Goal: Task Accomplishment & Management: Manage account settings

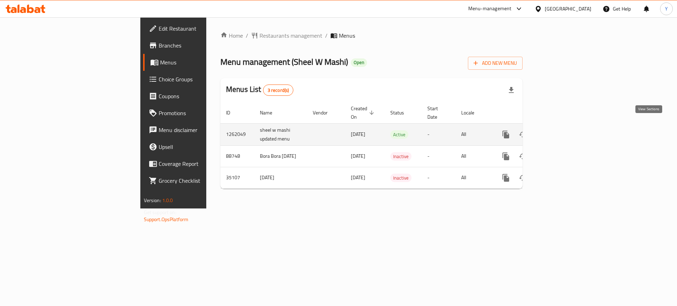
click at [561, 130] on icon "enhanced table" at bounding box center [556, 134] width 8 height 8
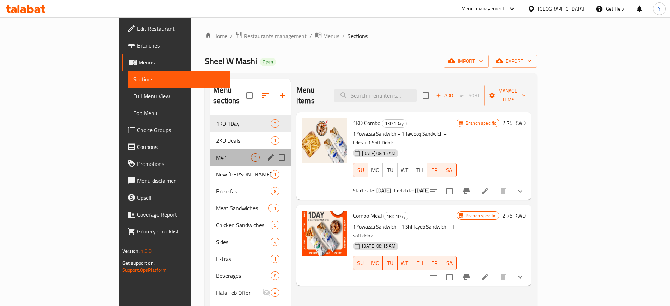
click at [215, 149] on div "M41 1" at bounding box center [250, 157] width 80 height 17
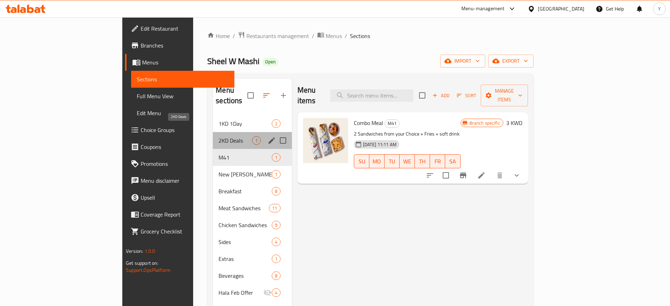
click at [219, 136] on span "2KD Deals" at bounding box center [235, 140] width 33 height 8
click at [219, 153] on span "M41" at bounding box center [235, 157] width 33 height 8
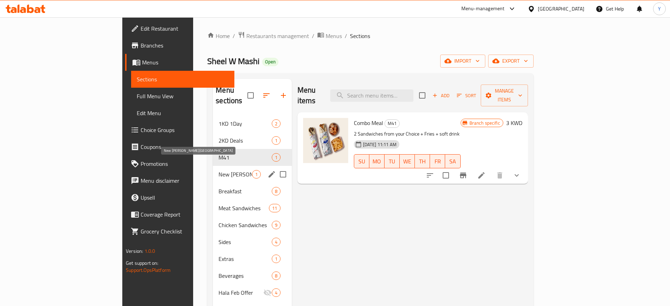
click at [219, 170] on span "New [PERSON_NAME][GEOGRAPHIC_DATA]" at bounding box center [235, 174] width 33 height 8
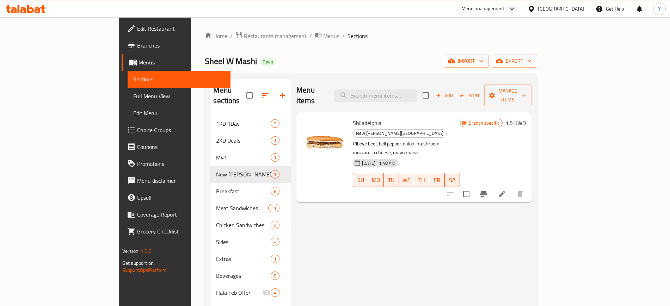
click at [435, 140] on p "Ribeye beef, bell pepper, onion, mushroom, mozzarella cheese, mayonnaise" at bounding box center [406, 149] width 107 height 18
copy div "Ribeye beef, bell pepper, onion, mushroom, mozzarella cheese, mayonnaise"
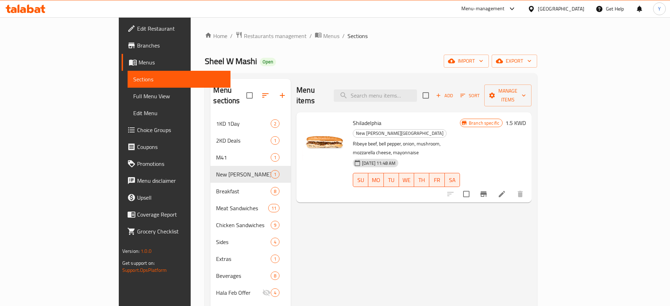
click at [353, 118] on span "Shiladelphia" at bounding box center [367, 123] width 29 height 11
copy h6 "Shiladelphia"
click at [505, 191] on icon at bounding box center [502, 194] width 6 height 6
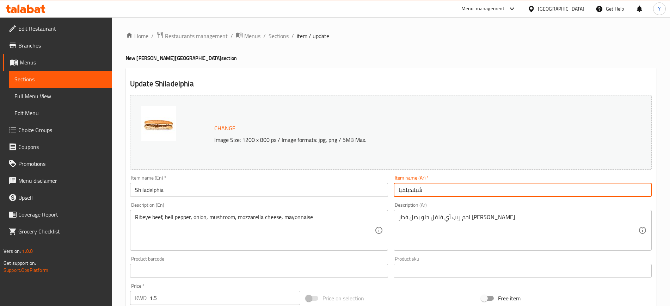
click at [420, 193] on input "شيلاديلفيا" at bounding box center [523, 190] width 258 height 14
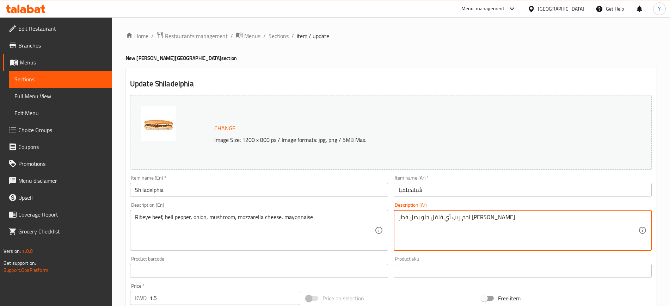
click at [434, 223] on textarea "لحم ريب آي فلفل حلو بصل فطر [PERSON_NAME]" at bounding box center [519, 230] width 240 height 33
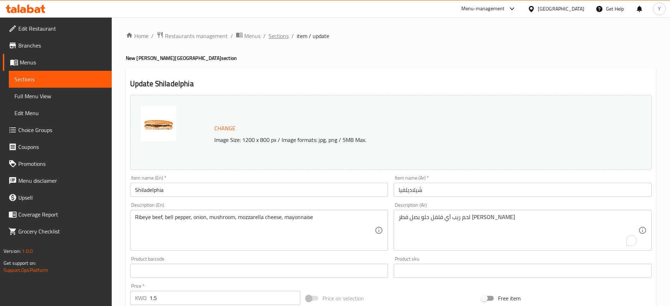
click at [283, 40] on span "Sections" at bounding box center [279, 36] width 20 height 8
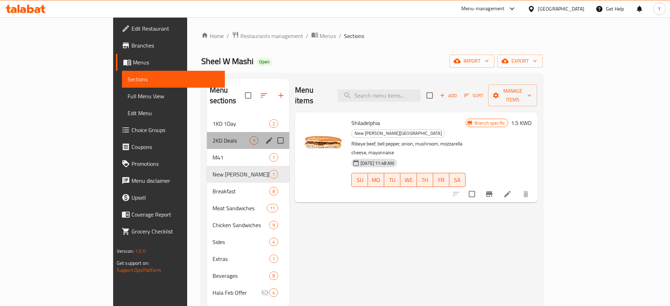
click at [207, 132] on div "2KD Deals 1" at bounding box center [248, 140] width 82 height 17
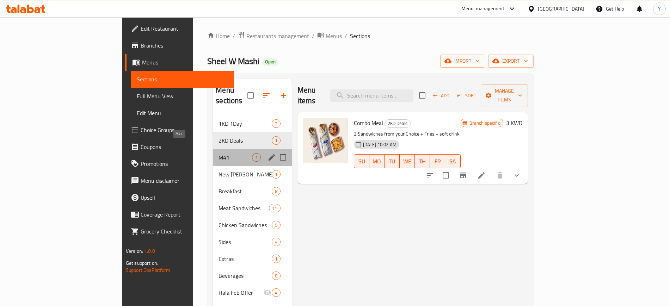
click at [219, 153] on span "M41" at bounding box center [235, 157] width 33 height 8
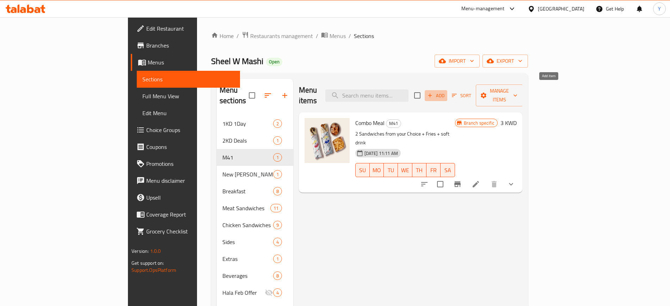
click at [446, 92] on span "Add" at bounding box center [435, 96] width 19 height 8
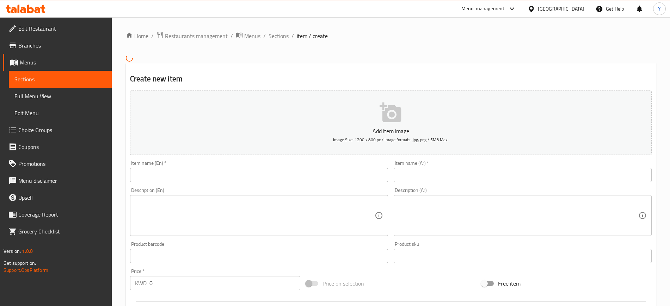
click at [338, 176] on input "text" at bounding box center [259, 175] width 258 height 14
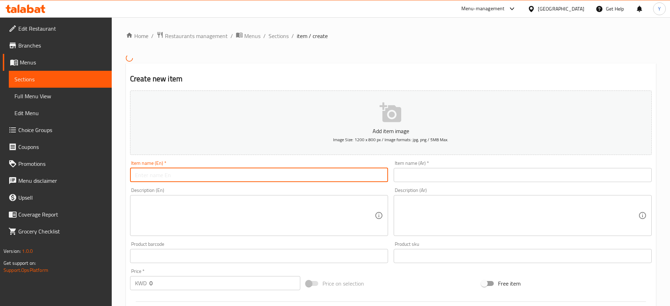
paste input "Shiladelphia"
type input "Shiladelphia"
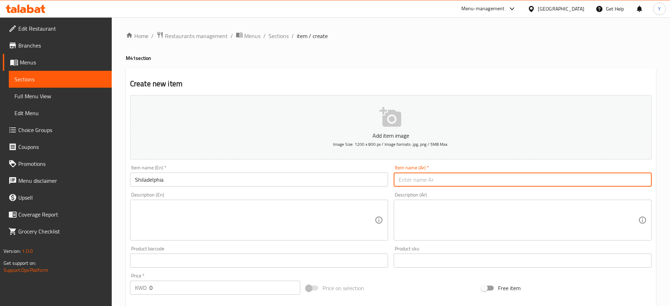
paste input "شيلاديلفيا"
type input "شيلاديلفيا"
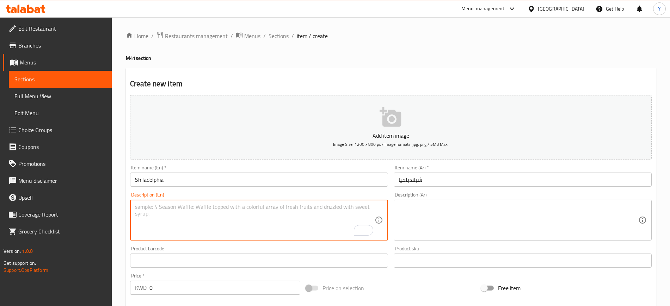
paste textarea "Ribeye beef, bell pepper, onion, mushroom, mozzarella cheese, mayonnaise"
type textarea "Ribeye beef, bell pepper, onion, mushroom, mozzarella cheese, mayonnaise"
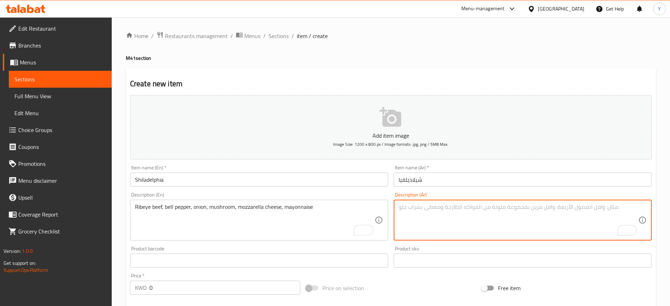
paste textarea "لحم ريب آي فلفل حلو بصل فطر [PERSON_NAME]"
type textarea "لحم ريب آي فلفل حلو بصل فطر [PERSON_NAME]"
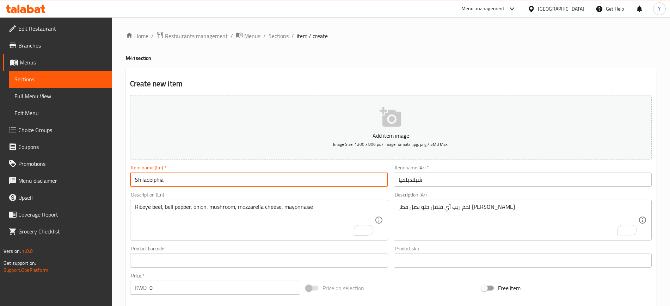
click at [328, 179] on input "Shiladelphia" at bounding box center [259, 180] width 258 height 14
type input "Shiladelphia Meal"
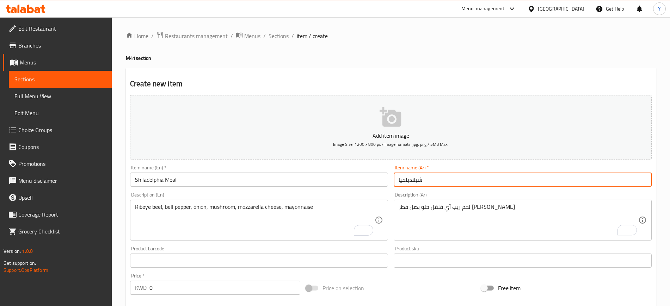
click at [492, 180] on input "شيلاديلفيا" at bounding box center [523, 180] width 258 height 14
click at [398, 179] on input "شيلاديلفيا" at bounding box center [523, 180] width 258 height 14
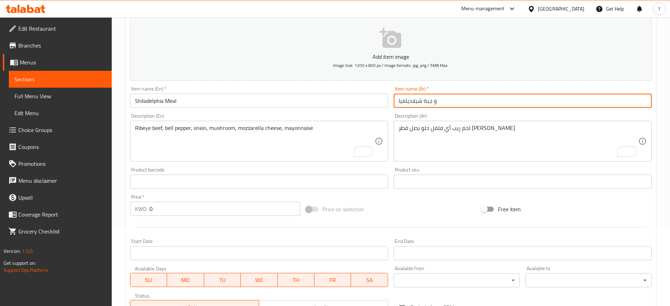
scroll to position [79, 0]
type input "و جبة شيلاديلفيا"
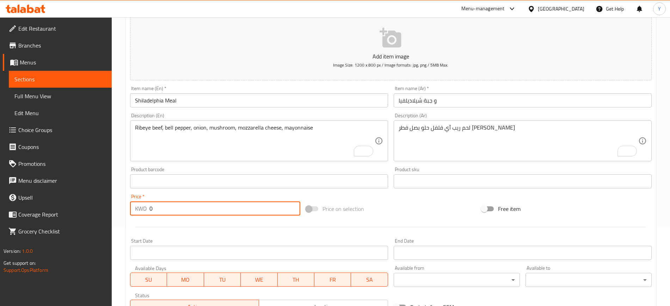
click at [213, 205] on input "0" at bounding box center [224, 209] width 151 height 14
type input "-1"
click at [196, 208] on input "-21" at bounding box center [224, 209] width 151 height 14
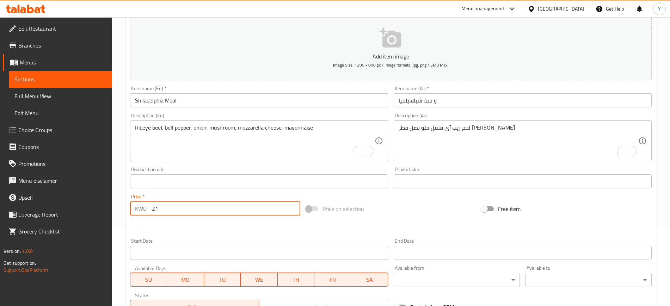
click at [196, 208] on input "-21" at bounding box center [224, 209] width 151 height 14
type input "2"
click at [209, 234] on div at bounding box center [390, 227] width 527 height 17
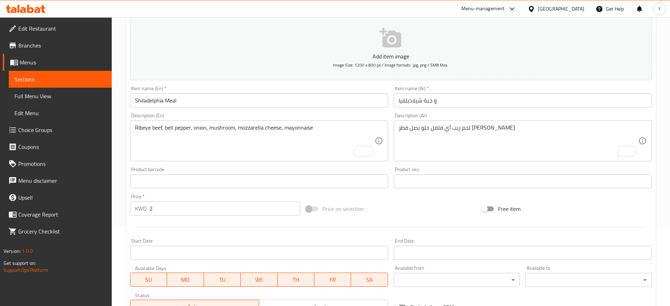
scroll to position [192, 0]
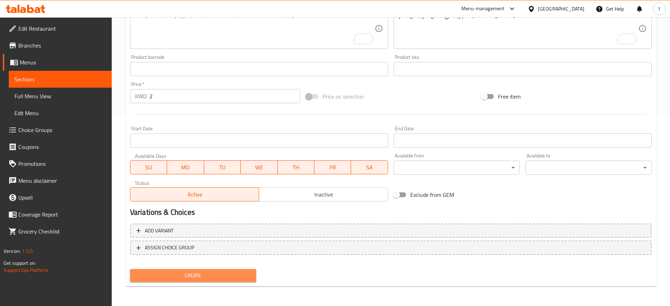
click at [193, 273] on span "Create" at bounding box center [193, 275] width 115 height 9
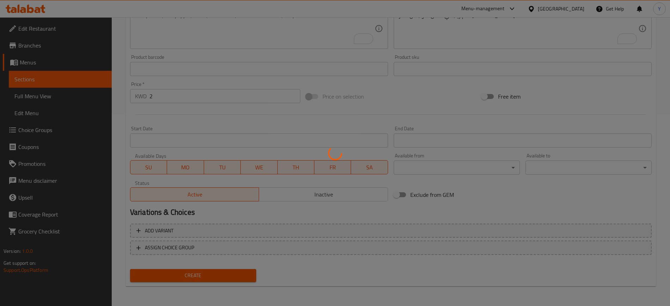
scroll to position [0, 0]
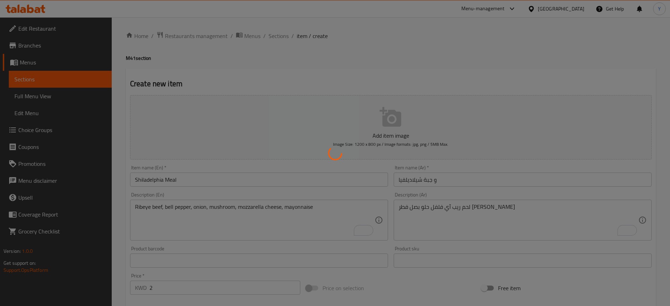
type input "0"
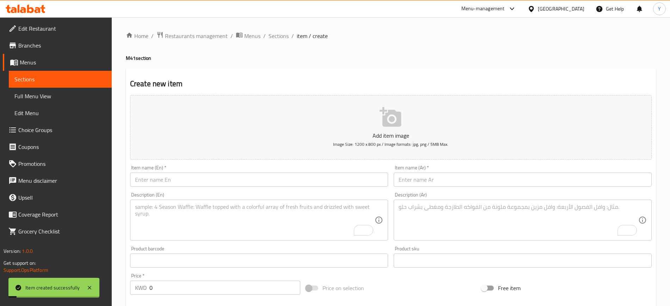
scroll to position [192, 0]
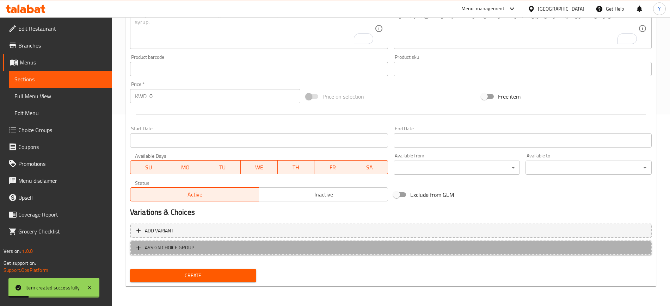
click at [143, 246] on span "ASSIGN CHOICE GROUP" at bounding box center [390, 248] width 509 height 9
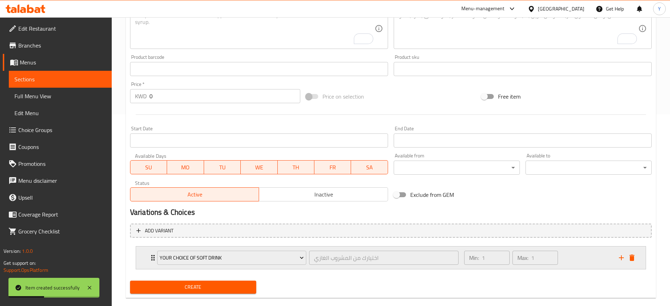
click at [150, 262] on icon "Expand" at bounding box center [153, 258] width 8 height 8
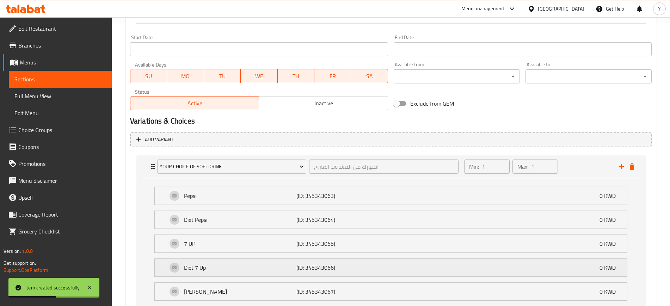
scroll to position [362, 0]
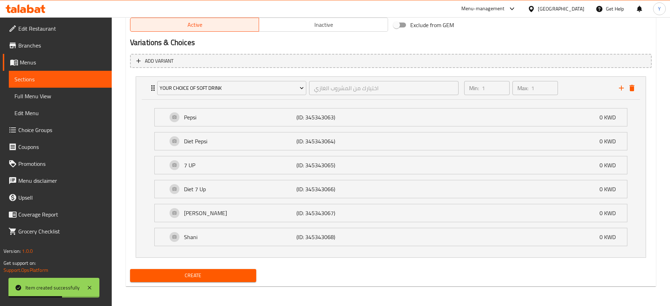
click at [183, 275] on span "Create" at bounding box center [193, 275] width 115 height 9
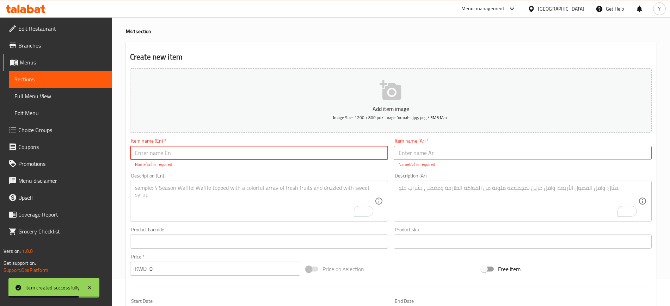
scroll to position [0, 0]
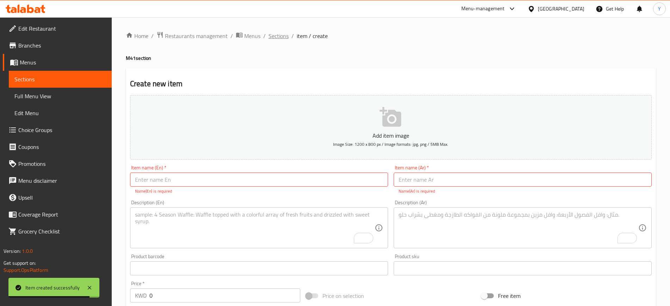
click at [281, 39] on span "Sections" at bounding box center [279, 36] width 20 height 8
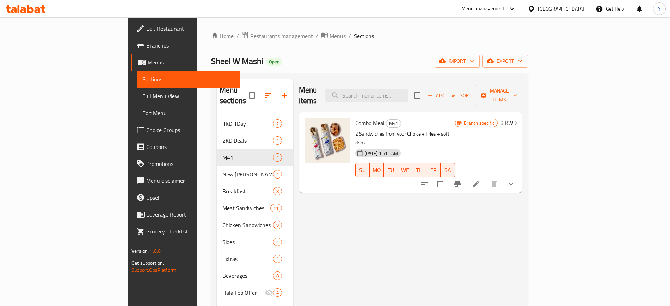
click at [453, 191] on div "Menu items Add Sort Manage items Combo Meal M41 2 Sandwiches from your Choice +…" at bounding box center [407, 232] width 229 height 306
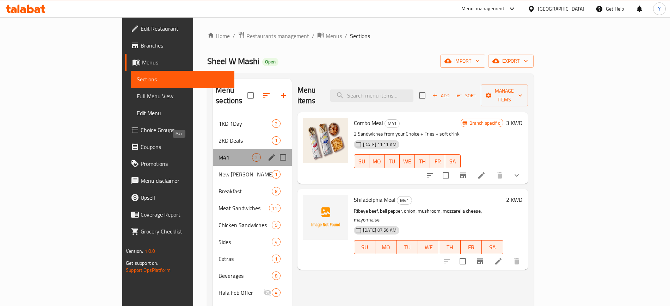
click at [219, 153] on span "M41" at bounding box center [235, 157] width 33 height 8
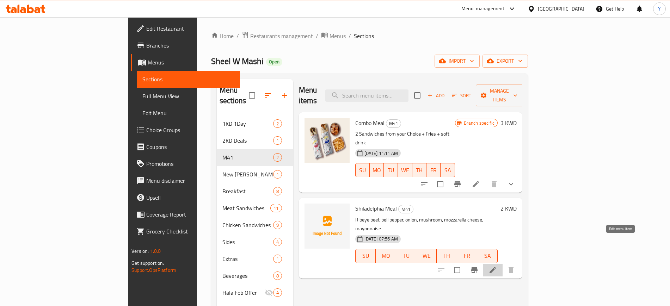
click at [497, 266] on icon at bounding box center [493, 270] width 8 height 8
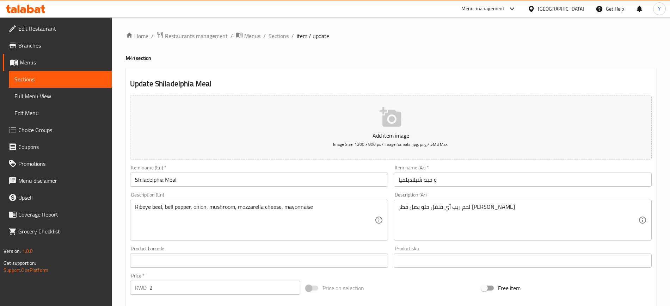
scroll to position [192, 0]
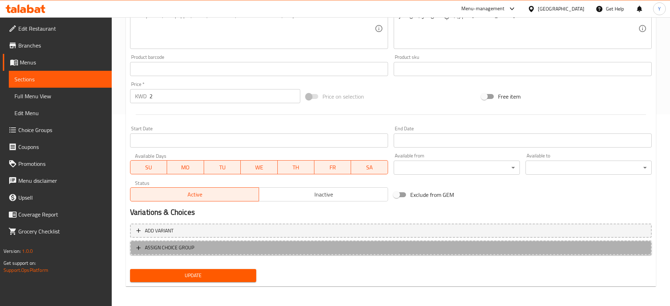
click at [175, 248] on span "ASSIGN CHOICE GROUP" at bounding box center [169, 248] width 49 height 9
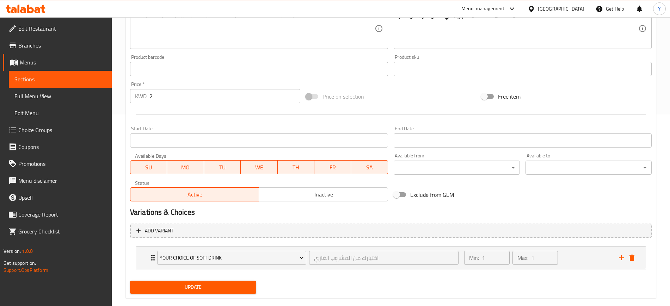
scroll to position [203, 0]
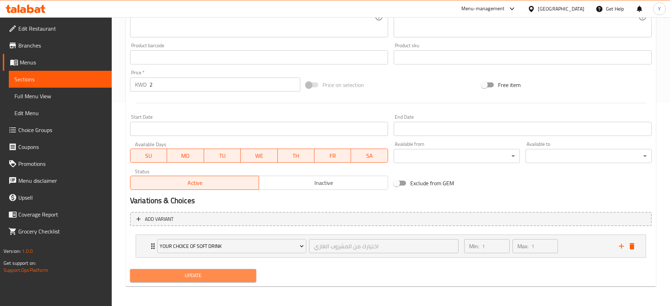
click at [175, 272] on span "Update" at bounding box center [193, 275] width 115 height 9
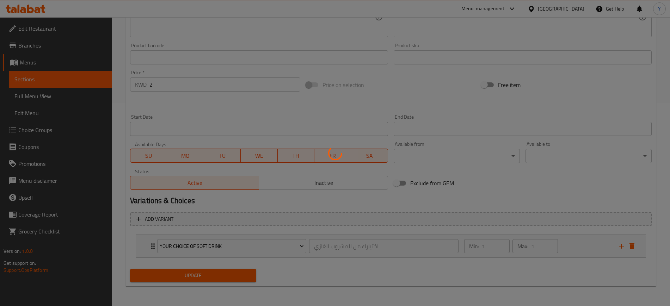
scroll to position [0, 0]
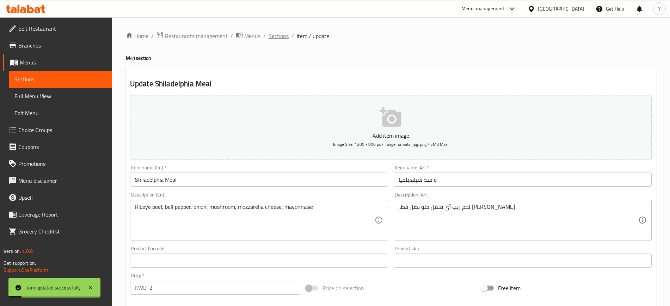
click at [279, 37] on span "Sections" at bounding box center [279, 36] width 20 height 8
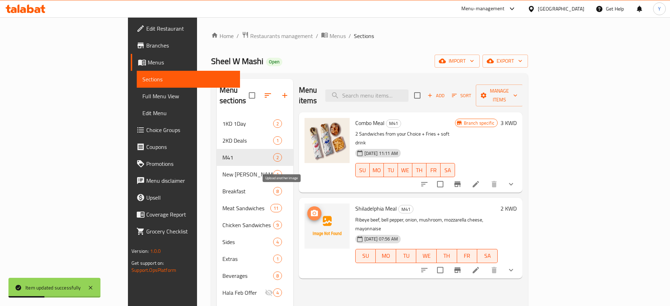
click at [310, 209] on icon "upload picture" at bounding box center [314, 213] width 8 height 8
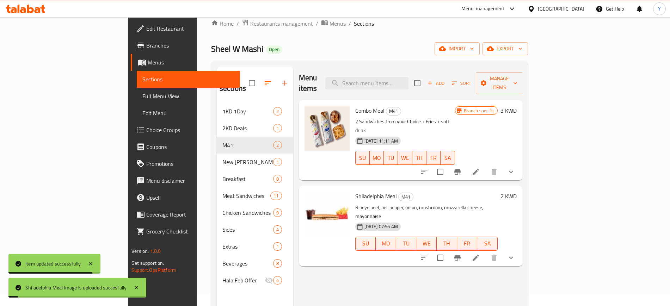
scroll to position [13, 0]
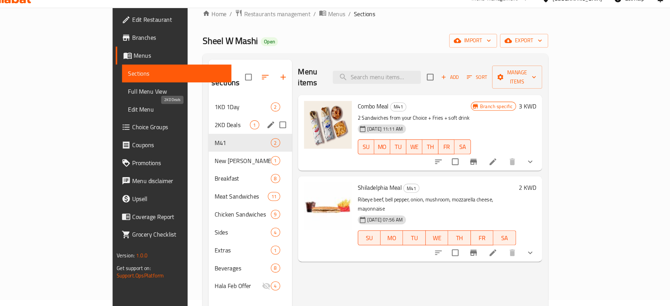
click at [219, 124] on span "2KD Deals" at bounding box center [235, 128] width 33 height 8
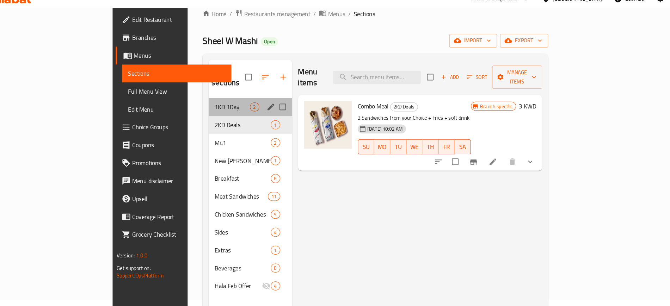
click at [213, 106] on div "1KD 1Day 2" at bounding box center [252, 111] width 79 height 17
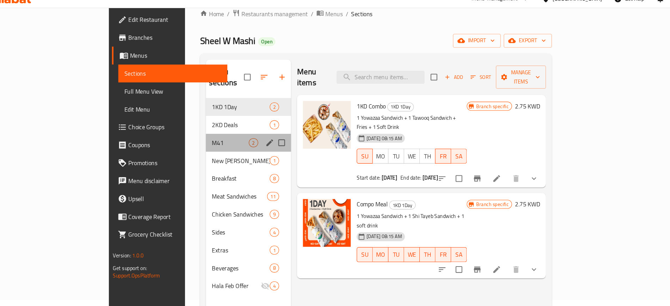
click at [210, 136] on div "M41 2" at bounding box center [250, 144] width 80 height 17
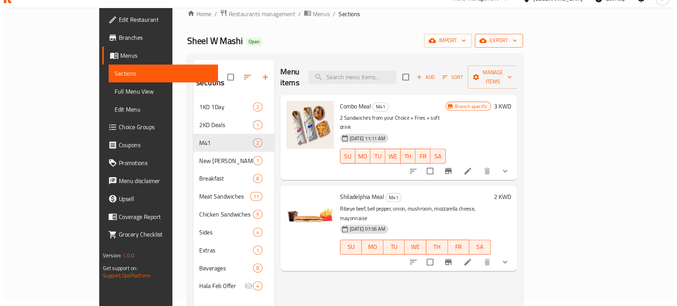
scroll to position [13, 0]
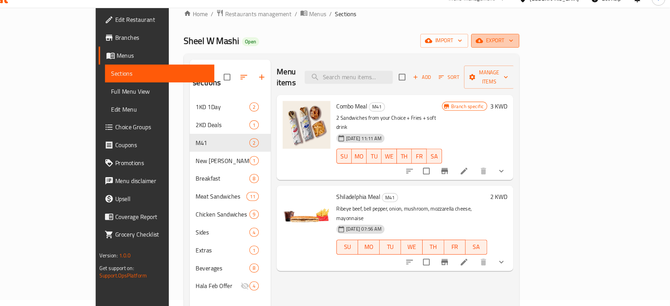
click at [524, 49] on icon "button" at bounding box center [520, 48] width 7 height 7
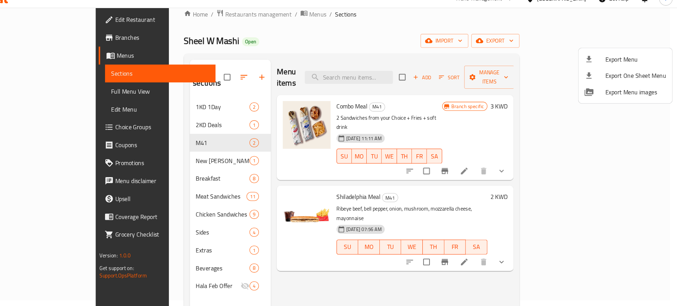
click at [585, 38] on div at bounding box center [338, 153] width 677 height 306
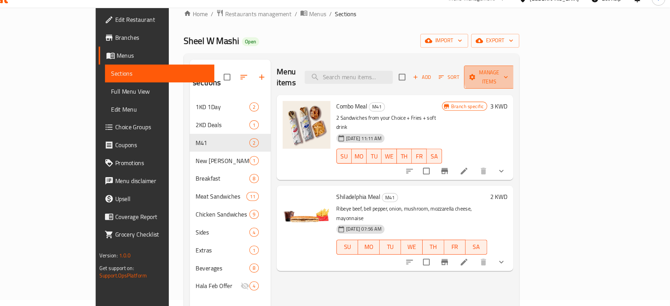
click at [517, 79] on span "Manage items" at bounding box center [499, 83] width 36 height 18
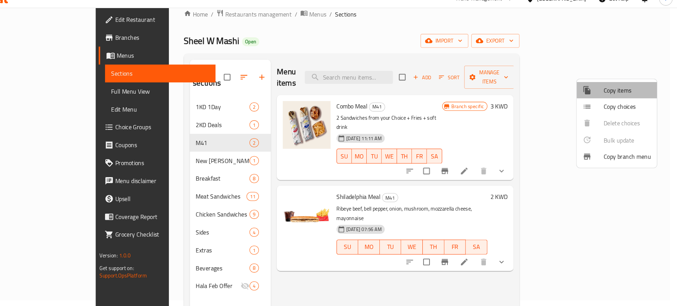
click at [620, 98] on span "Copy items" at bounding box center [629, 95] width 45 height 8
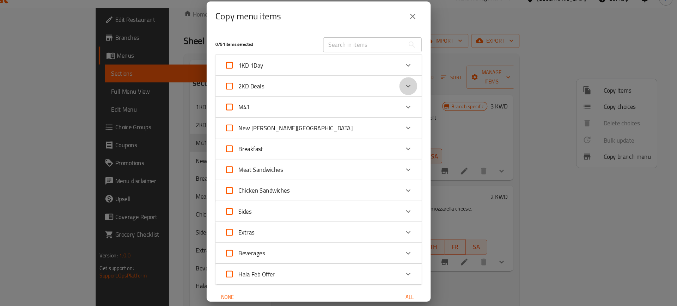
click at [419, 92] on icon "Expand" at bounding box center [423, 91] width 8 height 8
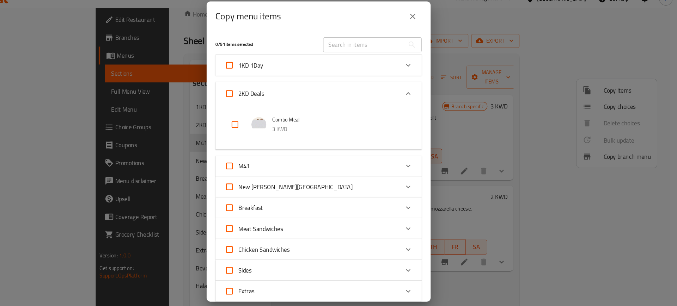
click at [419, 162] on div "Expand" at bounding box center [423, 166] width 17 height 17
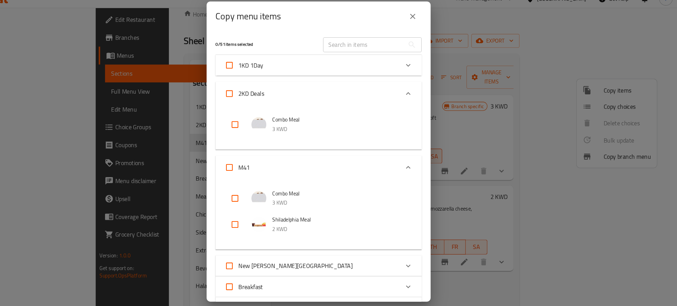
click at [260, 221] on input "checkbox" at bounding box center [259, 222] width 17 height 17
checkbox input "true"
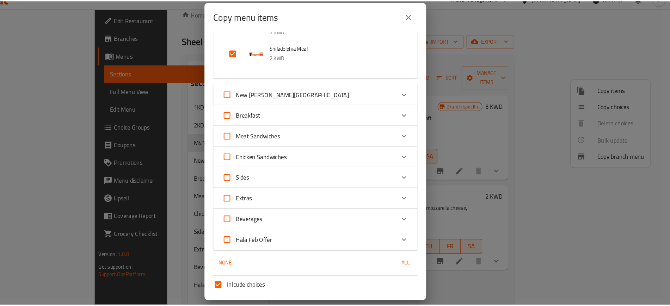
scroll to position [216, 0]
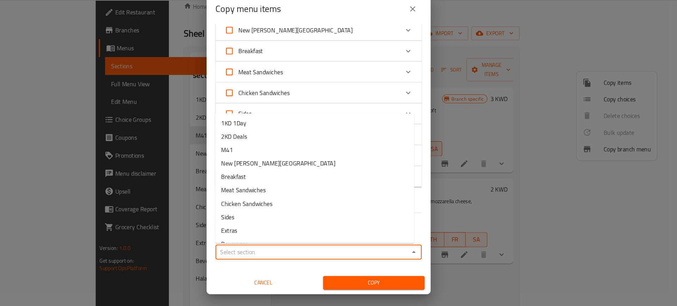
click at [316, 256] on input "Sections   *" at bounding box center [332, 255] width 179 height 10
click at [294, 143] on li "2KD Deals" at bounding box center [335, 146] width 188 height 13
type input "2KD Deals"
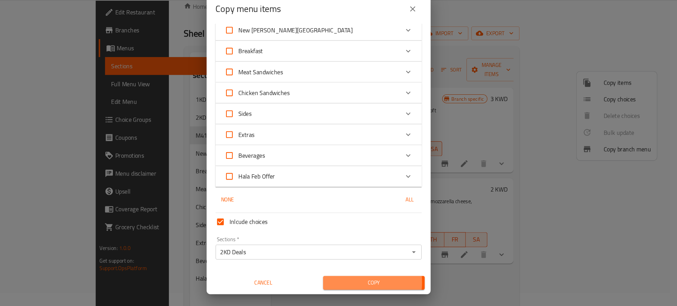
click at [365, 284] on span "Copy" at bounding box center [390, 284] width 85 height 9
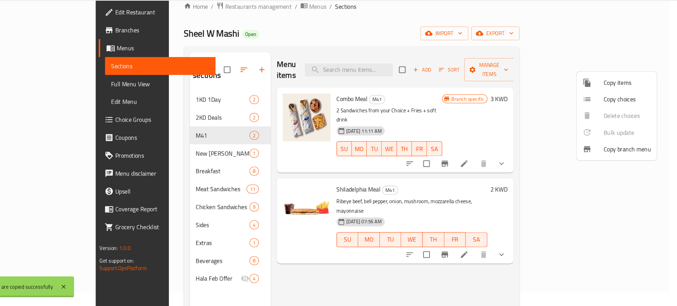
click at [173, 112] on div at bounding box center [338, 153] width 677 height 306
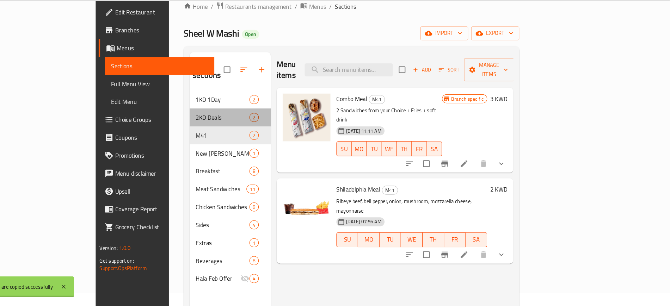
click at [217, 119] on div "2KD Deals 2" at bounding box center [255, 127] width 76 height 17
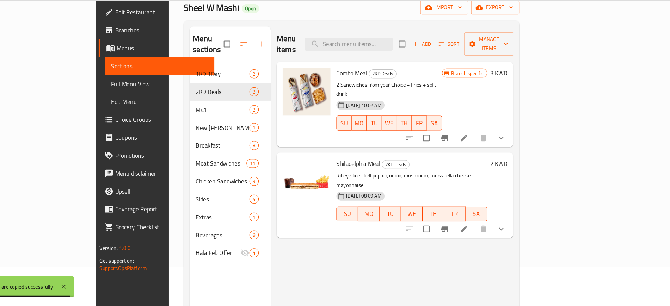
scroll to position [38, 0]
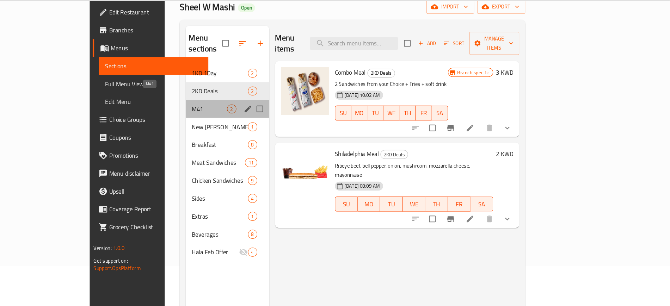
click at [219, 116] on span "M41" at bounding box center [235, 120] width 33 height 8
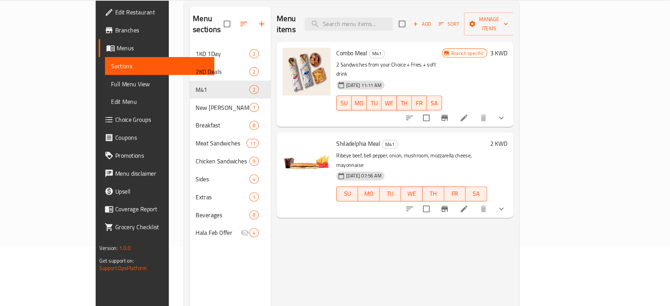
scroll to position [56, 0]
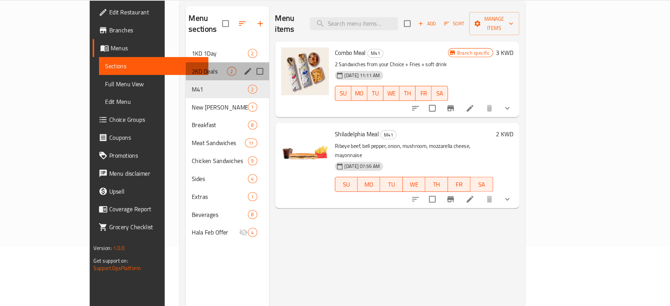
click at [213, 76] on div "2KD Deals 2" at bounding box center [252, 84] width 79 height 17
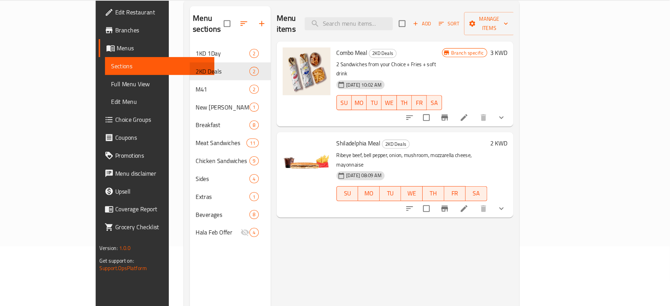
scroll to position [56, 0]
